Goal: Download file/media

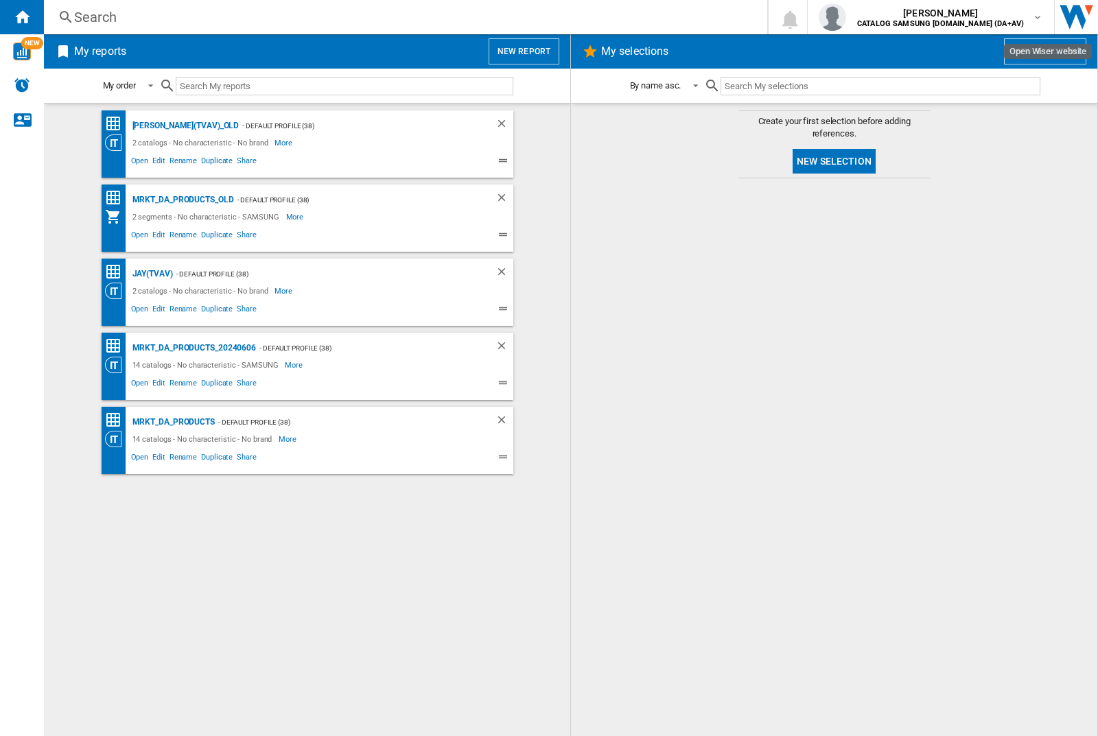
click at [236, 82] on input "text" at bounding box center [345, 86] width 338 height 19
click at [846, 17] on img "button" at bounding box center [832, 16] width 27 height 27
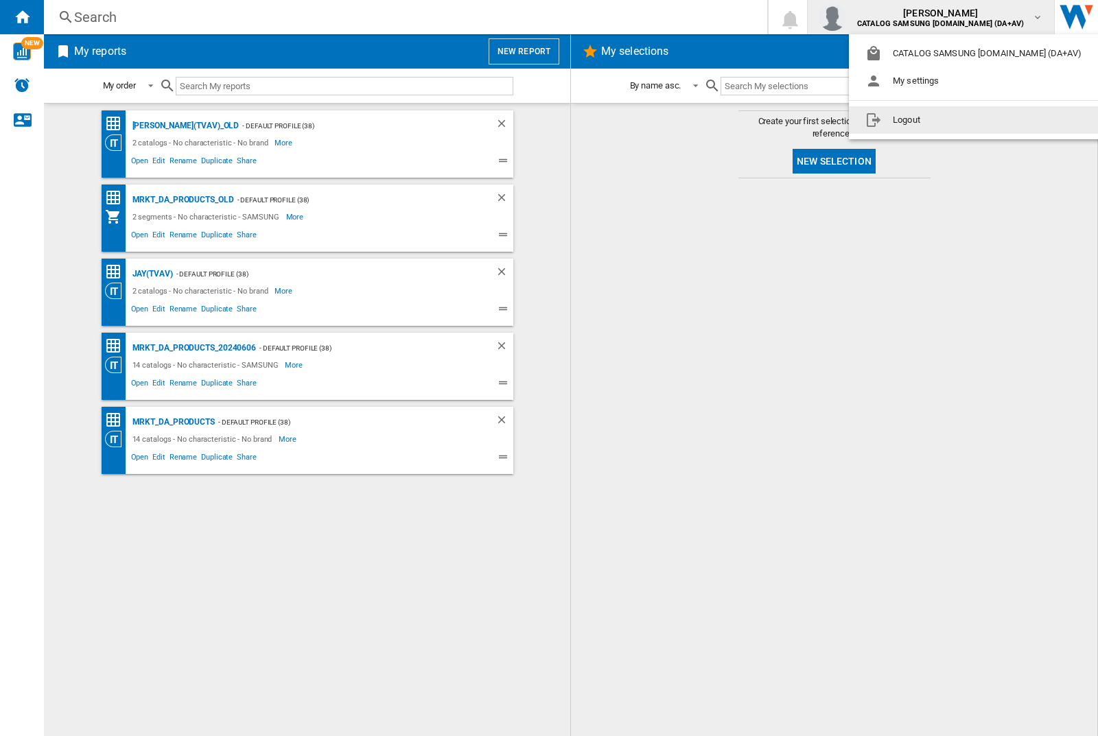
click at [955, 120] on button "Logout" at bounding box center [976, 119] width 255 height 27
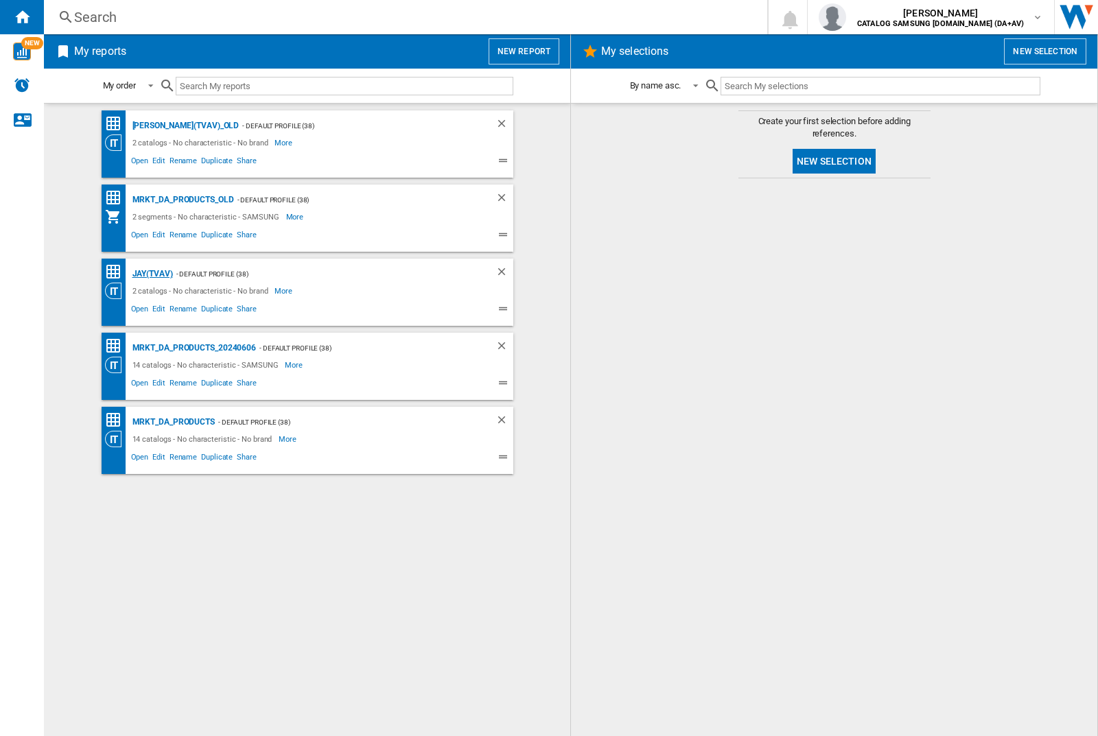
click at [152, 274] on div "JAY(TVAV)" at bounding box center [151, 274] width 44 height 17
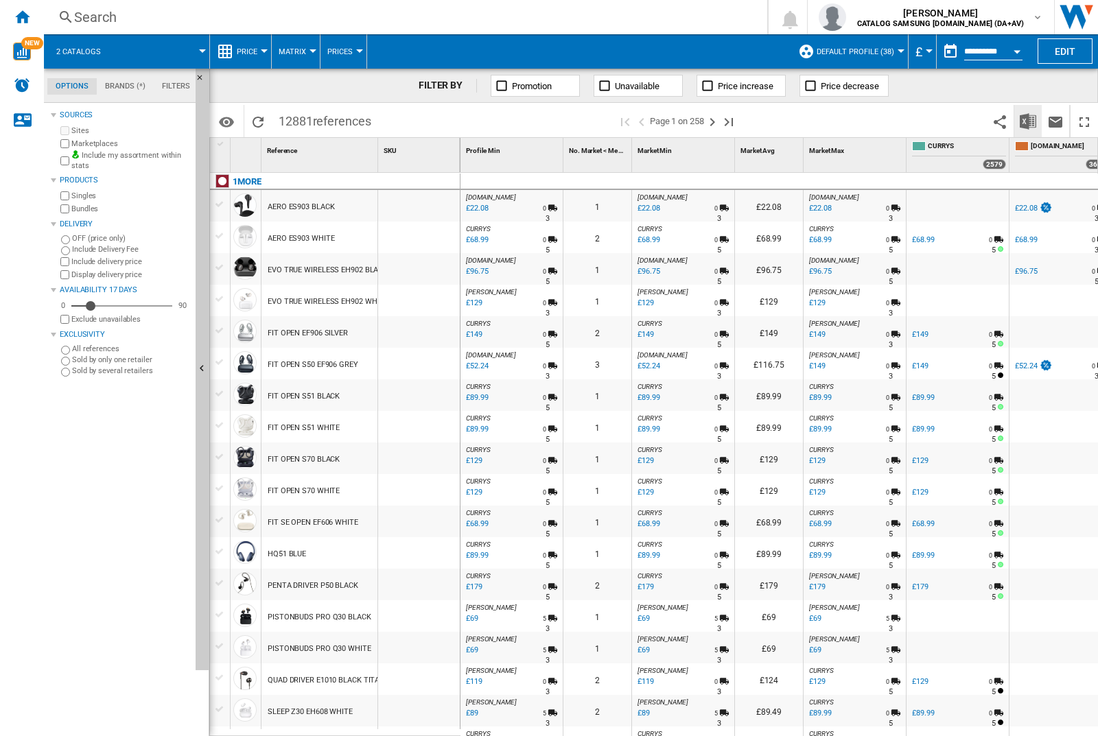
click at [1028, 121] on img "Download in Excel" at bounding box center [1028, 121] width 16 height 16
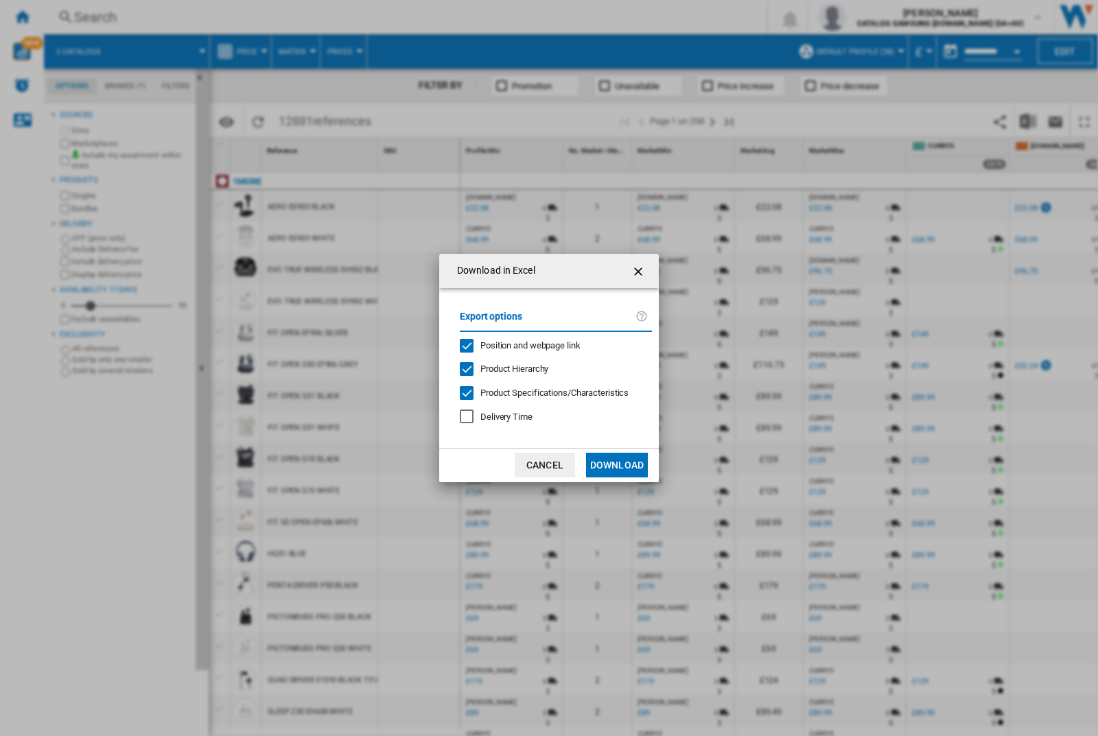
click at [550, 345] on span "Position and webpage link" at bounding box center [530, 345] width 100 height 10
click at [617, 465] on button "Download" at bounding box center [617, 465] width 62 height 25
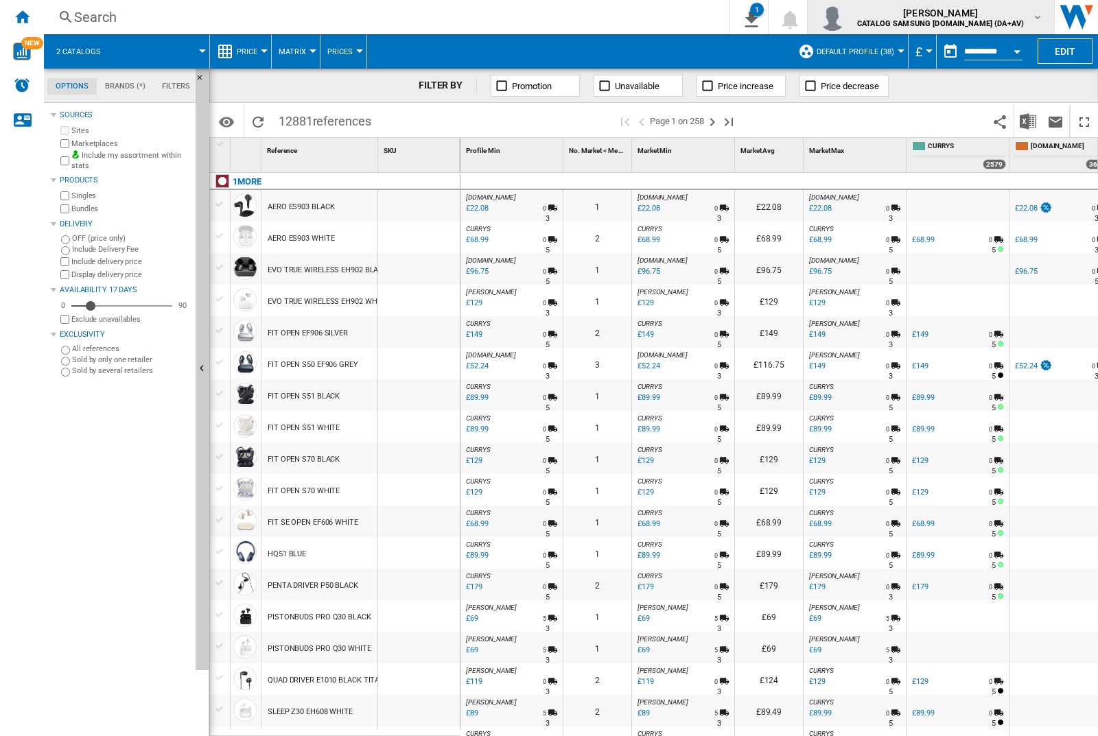
click at [846, 17] on img "button" at bounding box center [832, 16] width 27 height 27
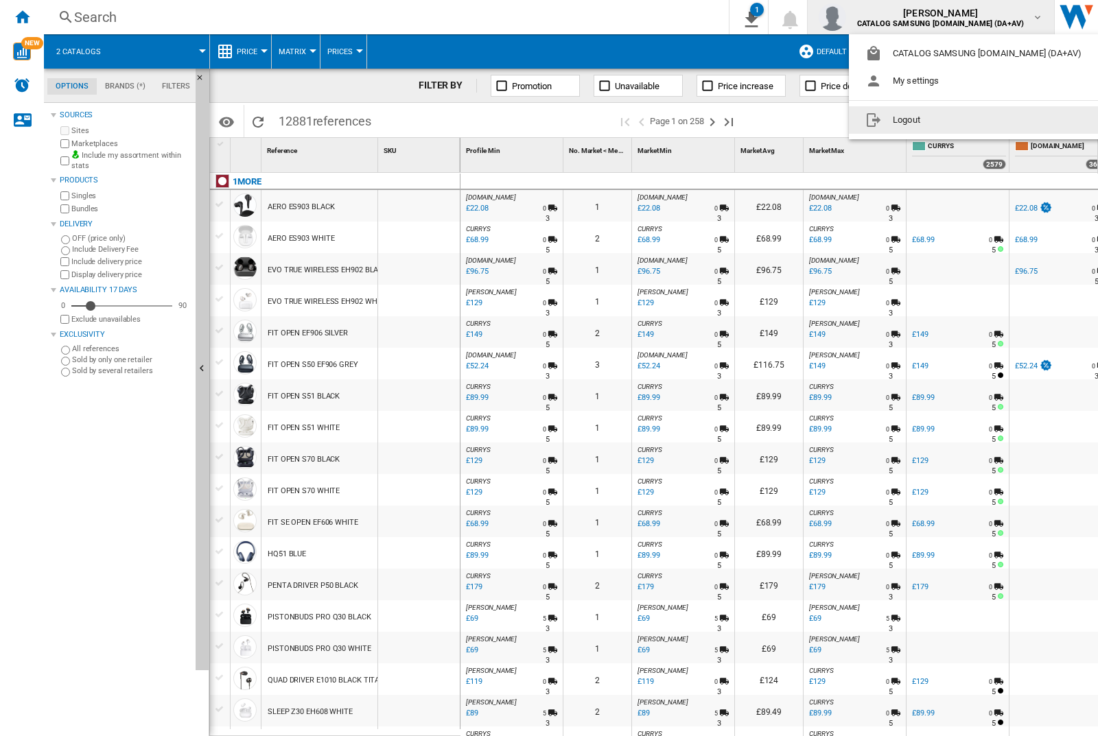
click at [955, 120] on button "Logout" at bounding box center [976, 119] width 255 height 27
